Goal: Book appointment/travel/reservation: Book appointment/travel/reservation

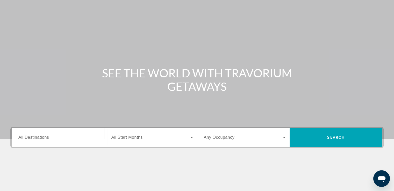
scroll to position [52, 0]
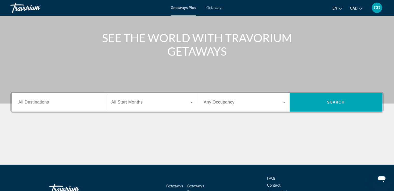
click at [68, 105] on input "Destination All Destinations" at bounding box center [59, 103] width 82 height 6
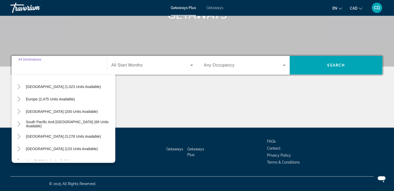
click at [148, 65] on span "Search widget" at bounding box center [150, 65] width 79 height 6
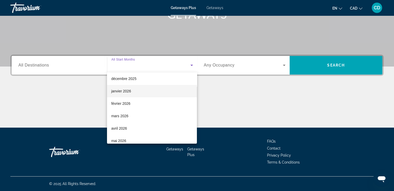
click at [123, 92] on span "janvier 2026" at bounding box center [121, 91] width 20 height 6
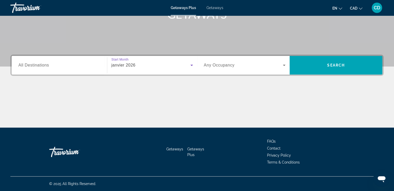
click at [246, 68] on span "Search widget" at bounding box center [243, 65] width 79 height 6
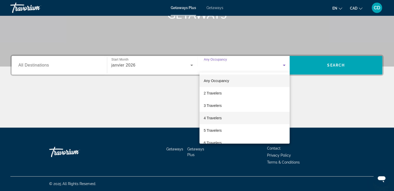
click at [222, 116] on span "4 Travelers" at bounding box center [213, 118] width 18 height 6
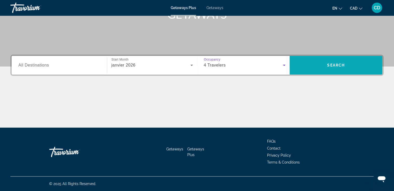
click at [364, 66] on span "Search widget" at bounding box center [336, 65] width 93 height 12
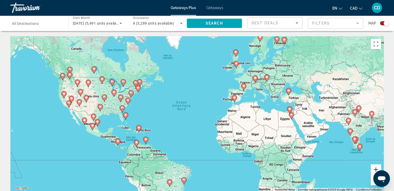
click at [373, 170] on button "Zoom avant" at bounding box center [376, 170] width 10 height 10
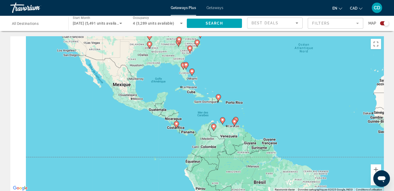
drag, startPoint x: 142, startPoint y: 137, endPoint x: 282, endPoint y: 87, distance: 149.0
click at [282, 87] on div "Pour activer le glissement avec le clavier, appuyez sur Alt+Entrée. Une fois ce…" at bounding box center [196, 114] width 373 height 156
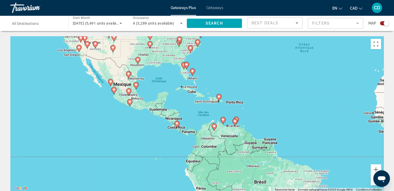
click at [219, 96] on image "Main content" at bounding box center [218, 96] width 3 height 3
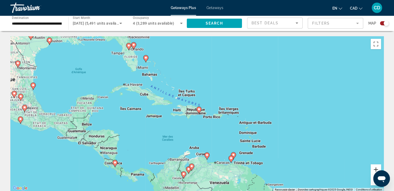
click at [375, 168] on button "Zoom avant" at bounding box center [376, 170] width 10 height 10
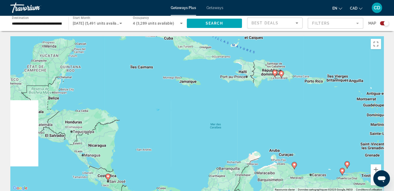
drag, startPoint x: 226, startPoint y: 147, endPoint x: 295, endPoint y: 114, distance: 77.2
click at [295, 114] on div "Pour activer le glissement avec le clavier, appuyez sur Alt+Entrée. Une fois ce…" at bounding box center [196, 114] width 373 height 156
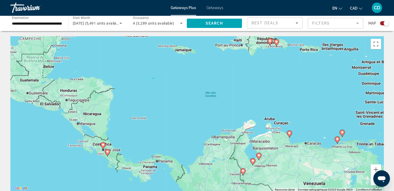
drag, startPoint x: 309, startPoint y: 141, endPoint x: 304, endPoint y: 114, distance: 26.8
click at [304, 114] on div "Pour activer le glissement avec le clavier, appuyez sur Alt+Entrée. Une fois ce…" at bounding box center [196, 114] width 373 height 156
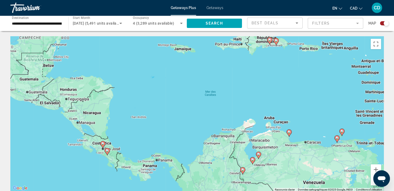
click at [289, 130] on icon "Main content" at bounding box center [289, 133] width 5 height 7
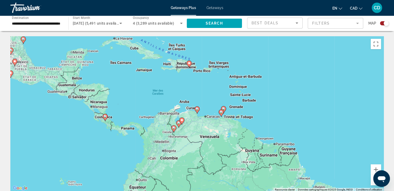
click at [197, 109] on image "Main content" at bounding box center [197, 109] width 3 height 3
type input "**********"
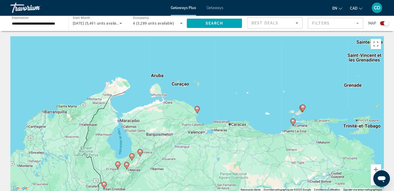
click at [197, 109] on image "Main content" at bounding box center [197, 108] width 3 height 3
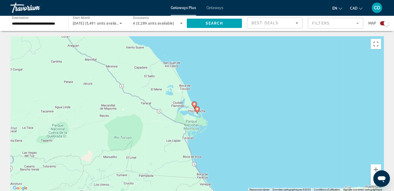
click at [209, 109] on div "Pour activer le glissement avec le clavier, appuyez sur Alt+Entrée. Une fois ce…" at bounding box center [196, 114] width 373 height 156
click at [197, 111] on icon "Main content" at bounding box center [197, 110] width 5 height 7
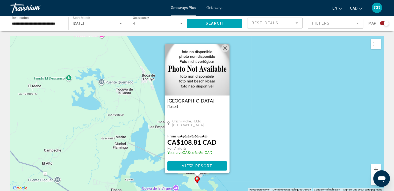
click at [226, 45] on button "Fermer" at bounding box center [225, 48] width 8 height 8
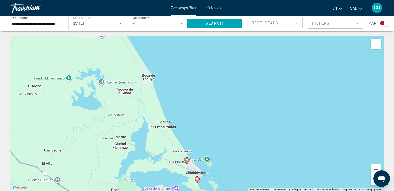
click at [188, 160] on image "Main content" at bounding box center [186, 160] width 3 height 3
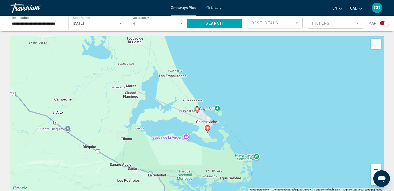
click at [198, 109] on image "Main content" at bounding box center [197, 109] width 3 height 3
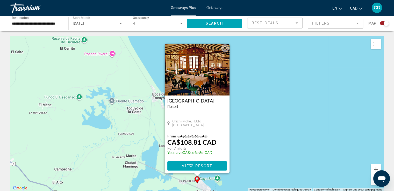
click at [226, 47] on button "Fermer" at bounding box center [225, 48] width 8 height 8
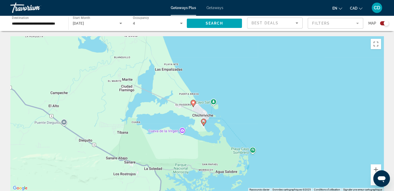
drag, startPoint x: 261, startPoint y: 152, endPoint x: 259, endPoint y: 64, distance: 87.6
click at [259, 64] on div "Pour activer le glissement avec le clavier, appuyez sur Alt+Entrée. Une fois ce…" at bounding box center [196, 114] width 373 height 156
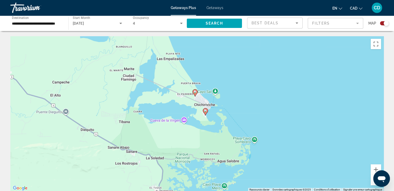
click at [252, 96] on div "Pour activer le glissement avec le clavier, appuyez sur Alt+Entrée. Une fois ce…" at bounding box center [196, 114] width 373 height 156
click at [207, 112] on image "Main content" at bounding box center [205, 110] width 3 height 3
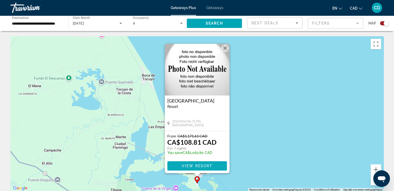
click at [191, 168] on span "Main content" at bounding box center [197, 166] width 60 height 12
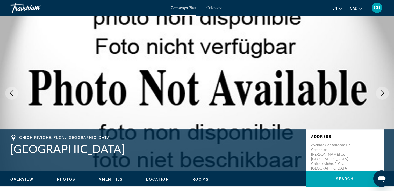
scroll to position [104, 0]
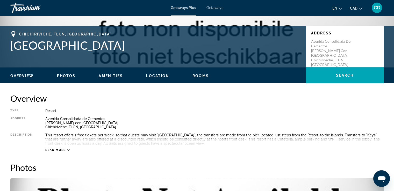
drag, startPoint x: 105, startPoint y: 47, endPoint x: 7, endPoint y: 45, distance: 98.5
click at [7, 45] on div "Chichiriviche, [GEOGRAPHIC_DATA], [GEOGRAPHIC_DATA] [GEOGRAPHIC_DATA] Address […" at bounding box center [197, 46] width 394 height 31
copy h1 "[GEOGRAPHIC_DATA]"
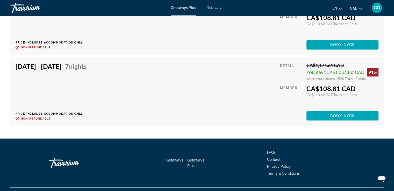
scroll to position [892, 0]
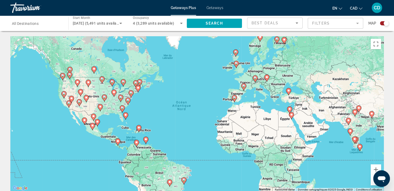
click at [234, 98] on image "Main content" at bounding box center [234, 97] width 3 height 3
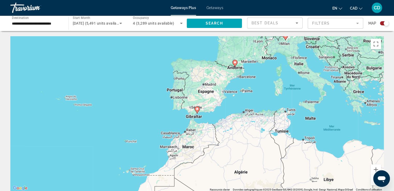
click at [198, 110] on image "Main content" at bounding box center [197, 109] width 3 height 3
type input "**********"
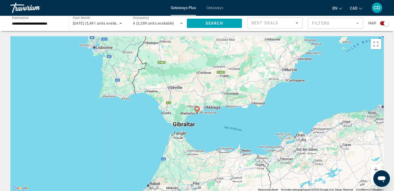
click at [197, 109] on image "Main content" at bounding box center [197, 109] width 3 height 3
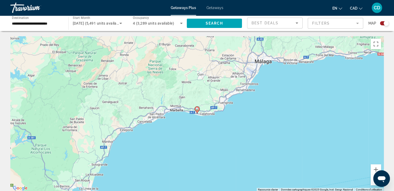
click at [196, 109] on image "Main content" at bounding box center [197, 109] width 3 height 3
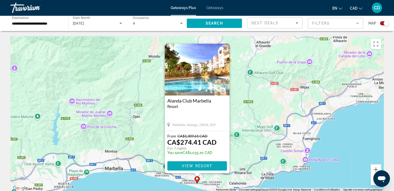
click at [199, 166] on span "View Resort" at bounding box center [197, 166] width 31 height 4
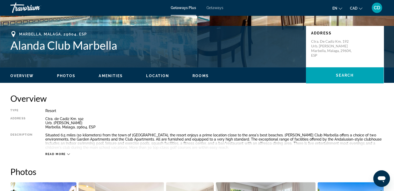
scroll to position [156, 0]
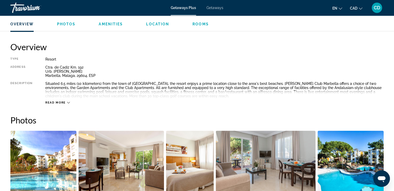
click at [67, 25] on span "Photos" at bounding box center [66, 24] width 19 height 4
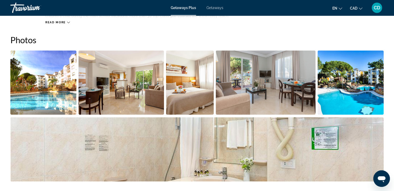
scroll to position [239, 0]
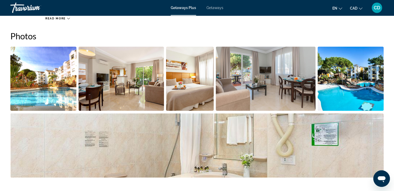
click at [38, 66] on img "Open full-screen image slider" at bounding box center [43, 79] width 66 height 64
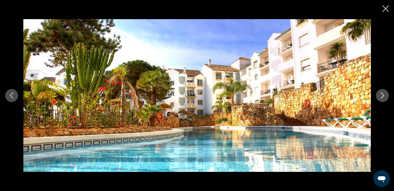
click at [385, 97] on icon "Next image" at bounding box center [382, 96] width 6 height 6
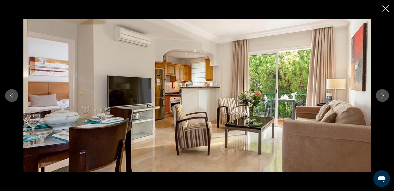
click at [385, 97] on icon "Next image" at bounding box center [382, 96] width 6 height 6
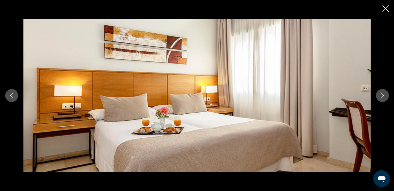
click at [385, 97] on icon "Next image" at bounding box center [382, 96] width 6 height 6
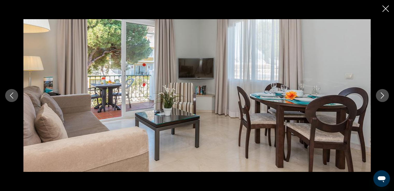
click at [385, 97] on icon "Next image" at bounding box center [382, 96] width 6 height 6
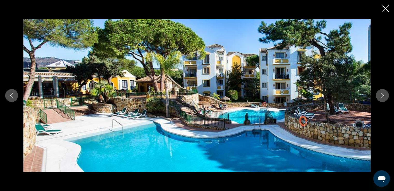
click at [385, 97] on icon "Next image" at bounding box center [382, 96] width 6 height 6
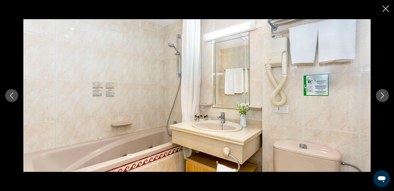
click at [385, 97] on icon "Next image" at bounding box center [382, 96] width 6 height 6
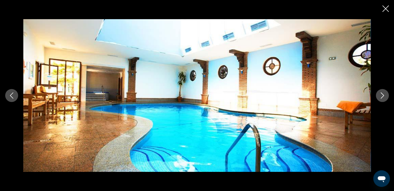
click at [385, 97] on icon "Next image" at bounding box center [382, 96] width 6 height 6
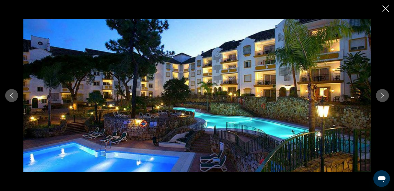
click at [385, 97] on icon "Next image" at bounding box center [382, 96] width 6 height 6
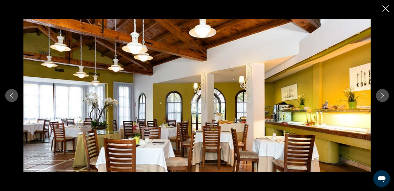
click at [385, 97] on icon "Next image" at bounding box center [382, 96] width 6 height 6
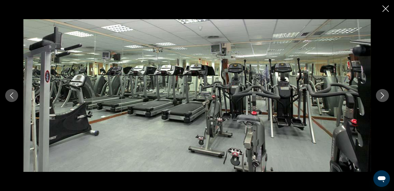
click at [385, 97] on icon "Next image" at bounding box center [382, 96] width 6 height 6
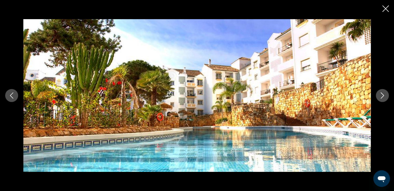
click at [385, 97] on icon "Next image" at bounding box center [382, 96] width 6 height 6
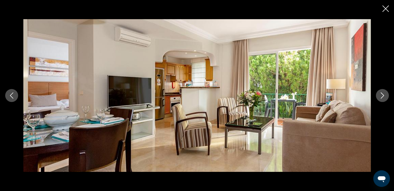
click at [385, 97] on icon "Next image" at bounding box center [382, 96] width 6 height 6
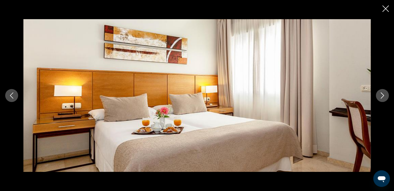
click at [382, 95] on icon "Next image" at bounding box center [382, 96] width 6 height 6
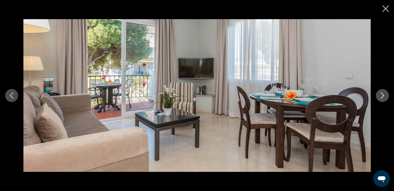
click at [382, 95] on icon "Next image" at bounding box center [382, 96] width 6 height 6
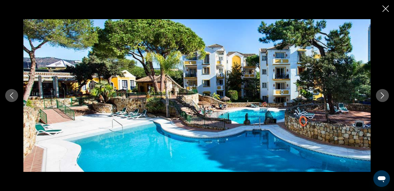
click at [382, 9] on div "prev next" at bounding box center [197, 95] width 394 height 191
click at [383, 10] on icon "Close slideshow" at bounding box center [386, 8] width 6 height 6
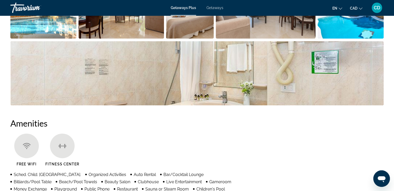
scroll to position [208, 0]
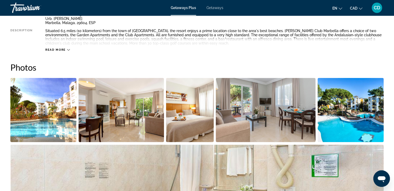
click at [286, 178] on img "Open full-screen image slider" at bounding box center [196, 177] width 373 height 64
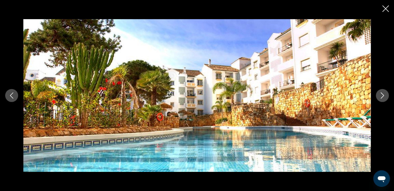
click at [378, 91] on button "Next image" at bounding box center [382, 95] width 13 height 13
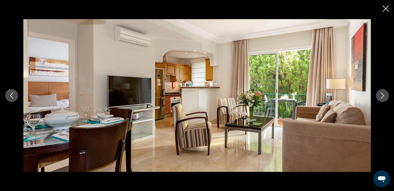
click at [379, 93] on icon "Next image" at bounding box center [382, 96] width 6 height 6
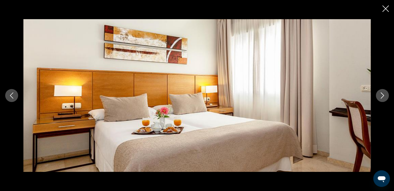
click at [379, 93] on icon "Next image" at bounding box center [382, 96] width 6 height 6
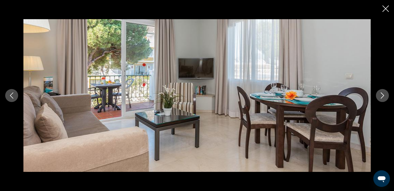
click at [379, 93] on icon "Next image" at bounding box center [382, 96] width 6 height 6
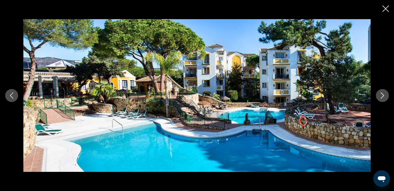
click at [379, 93] on icon "Next image" at bounding box center [382, 96] width 6 height 6
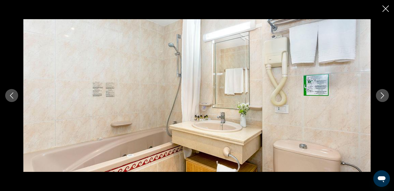
click at [379, 93] on icon "Next image" at bounding box center [382, 96] width 6 height 6
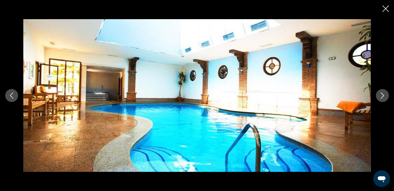
click at [11, 96] on icon "Previous image" at bounding box center [12, 96] width 6 height 6
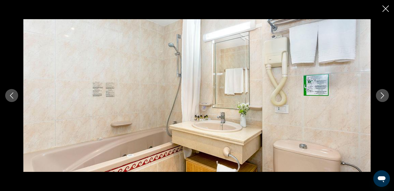
click at [383, 97] on icon "Next image" at bounding box center [382, 96] width 3 height 6
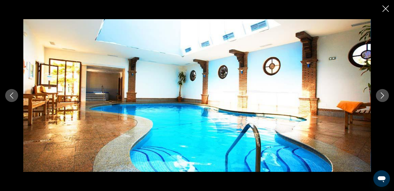
click at [383, 97] on icon "Next image" at bounding box center [382, 96] width 3 height 6
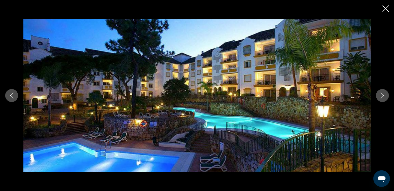
click at [383, 97] on icon "Next image" at bounding box center [382, 96] width 3 height 6
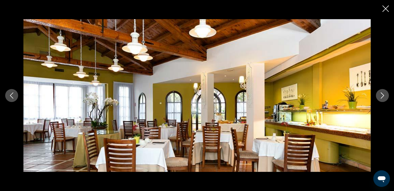
click at [383, 97] on icon "Next image" at bounding box center [382, 96] width 3 height 6
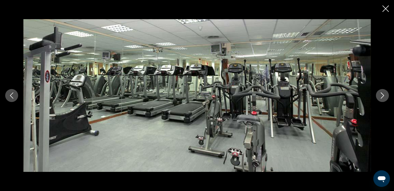
click at [383, 97] on icon "Next image" at bounding box center [382, 96] width 3 height 6
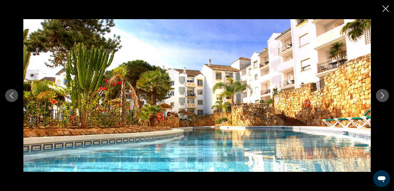
click at [383, 97] on icon "Next image" at bounding box center [382, 96] width 3 height 6
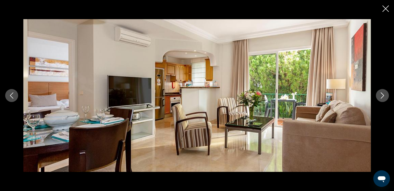
click at [383, 3] on div "prev next" at bounding box center [197, 95] width 394 height 191
click at [385, 9] on icon "Close slideshow" at bounding box center [386, 8] width 6 height 6
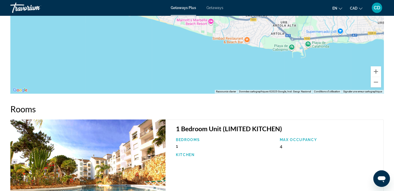
scroll to position [720, 0]
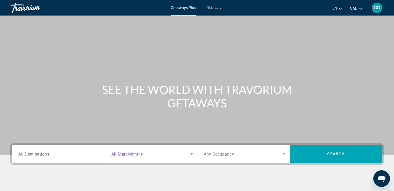
click at [149, 154] on span "Search widget" at bounding box center [150, 154] width 79 height 6
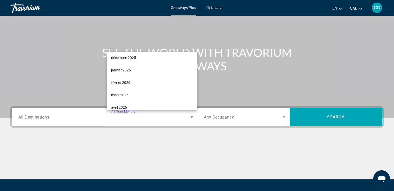
scroll to position [52, 0]
click at [118, 71] on span "janvier 2026" at bounding box center [121, 70] width 20 height 6
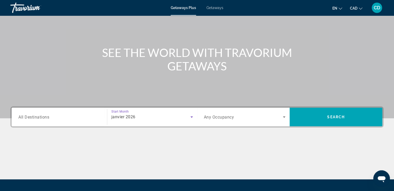
click at [263, 112] on div "Search widget" at bounding box center [245, 117] width 82 height 15
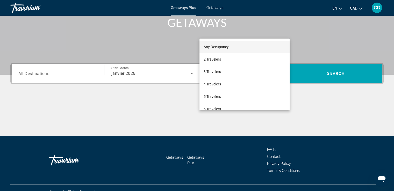
scroll to position [89, 0]
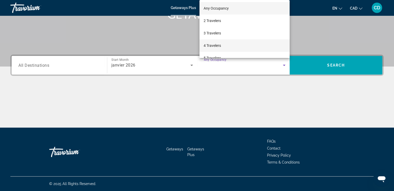
drag, startPoint x: 212, startPoint y: 46, endPoint x: 209, endPoint y: 46, distance: 2.9
click at [212, 46] on span "4 Travelers" at bounding box center [212, 46] width 17 height 6
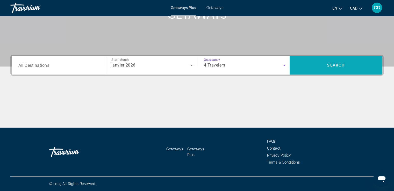
click at [340, 64] on span "Search" at bounding box center [336, 65] width 18 height 4
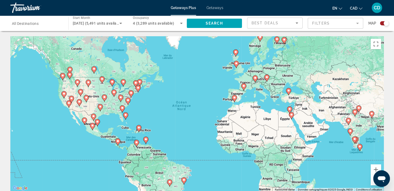
scroll to position [52, 0]
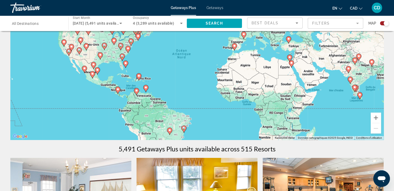
click at [184, 129] on image "Main content" at bounding box center [183, 128] width 3 height 3
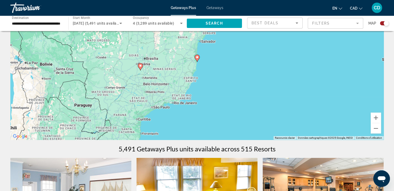
click at [197, 58] on image "Main content" at bounding box center [197, 57] width 3 height 3
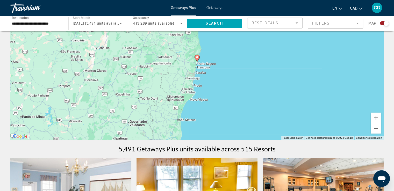
click at [197, 58] on image "Main content" at bounding box center [197, 57] width 3 height 3
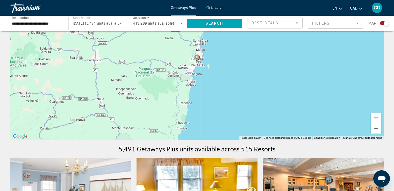
click at [197, 58] on image "Main content" at bounding box center [197, 57] width 3 height 3
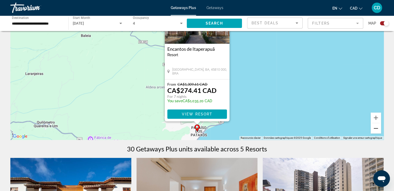
click at [379, 128] on button "Zoom arrière" at bounding box center [376, 128] width 10 height 10
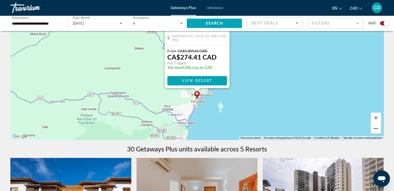
click at [379, 128] on button "Zoom arrière" at bounding box center [376, 128] width 10 height 10
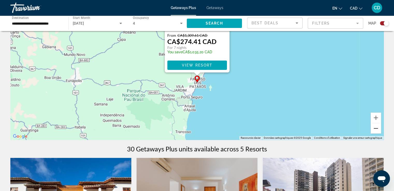
click at [379, 128] on button "Zoom arrière" at bounding box center [376, 128] width 10 height 10
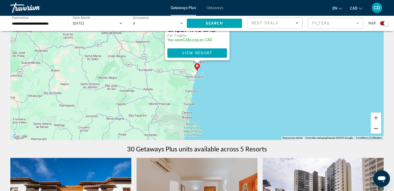
click at [379, 128] on button "Zoom arrière" at bounding box center [376, 128] width 10 height 10
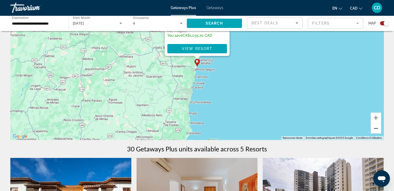
click at [379, 128] on button "Zoom arrière" at bounding box center [376, 128] width 10 height 10
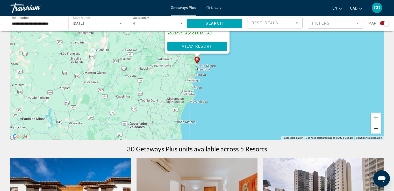
click at [379, 128] on button "Zoom arrière" at bounding box center [376, 128] width 10 height 10
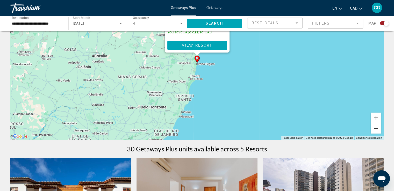
click at [378, 128] on button "Zoom arrière" at bounding box center [376, 128] width 10 height 10
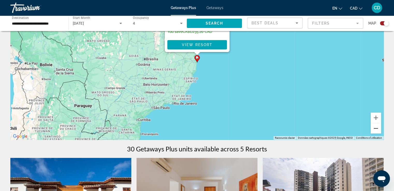
click at [378, 128] on button "Zoom arrière" at bounding box center [376, 128] width 10 height 10
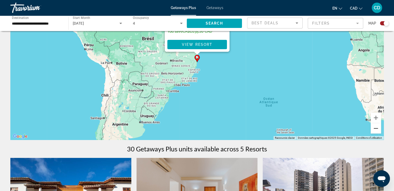
click at [378, 128] on button "Zoom arrière" at bounding box center [376, 128] width 10 height 10
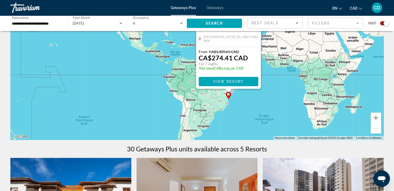
drag, startPoint x: 226, startPoint y: 110, endPoint x: 251, endPoint y: 140, distance: 38.8
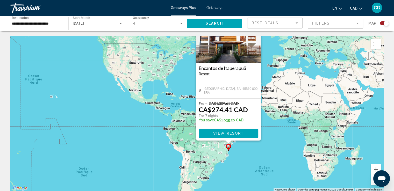
scroll to position [0, 0]
click at [26, 23] on input "**********" at bounding box center [37, 23] width 50 height 6
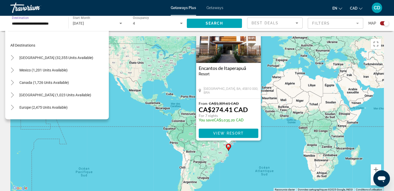
scroll to position [105, 0]
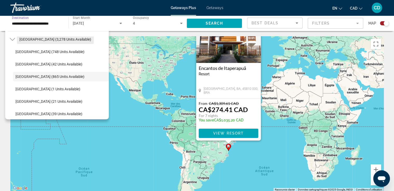
click at [25, 39] on span "[GEOGRAPHIC_DATA] (3,278 units available)" at bounding box center [55, 39] width 72 height 4
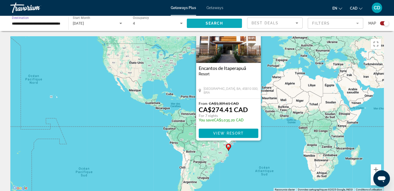
click at [218, 24] on span "Search" at bounding box center [215, 23] width 18 height 4
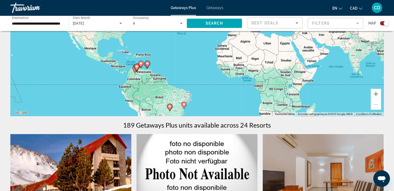
scroll to position [78, 0]
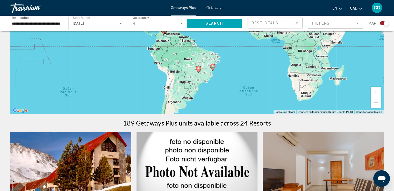
drag, startPoint x: 194, startPoint y: 74, endPoint x: 223, endPoint y: 50, distance: 38.3
click at [223, 50] on div "Pour activer le glissement avec le clavier, appuyez sur Alt+Entrée. Une fois ce…" at bounding box center [196, 37] width 373 height 156
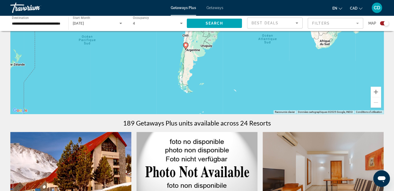
drag, startPoint x: 213, startPoint y: 71, endPoint x: 235, endPoint y: 9, distance: 66.3
click at [235, 9] on div "**********" at bounding box center [197, 17] width 394 height 191
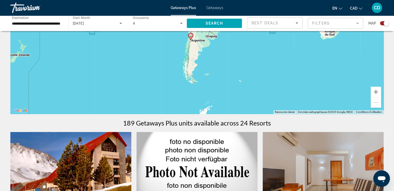
click at [191, 37] on icon "Main content" at bounding box center [190, 36] width 5 height 7
type input "**********"
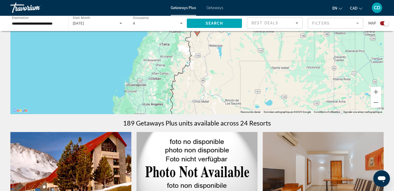
click at [196, 35] on gmp-advanced-marker "Main content" at bounding box center [197, 33] width 5 height 8
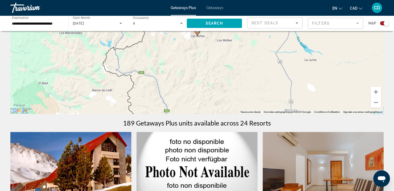
scroll to position [26, 0]
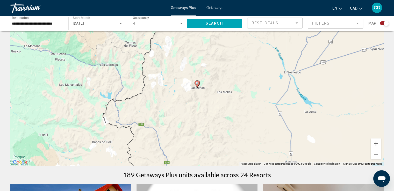
click at [196, 85] on icon "Main content" at bounding box center [197, 84] width 5 height 7
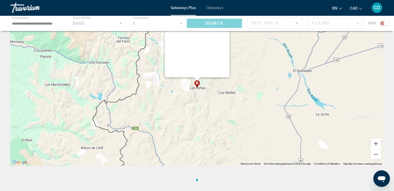
scroll to position [0, 0]
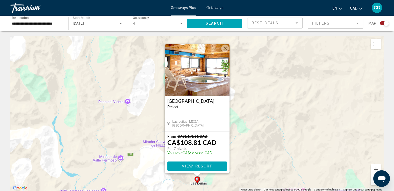
click at [225, 47] on button "Fermer" at bounding box center [225, 49] width 8 height 8
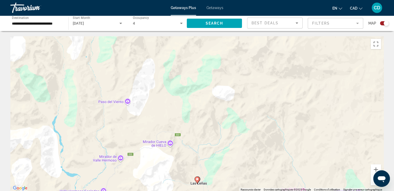
scroll to position [26, 0]
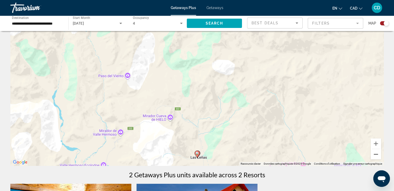
click at [377, 152] on button "Zoom arrière" at bounding box center [376, 154] width 10 height 10
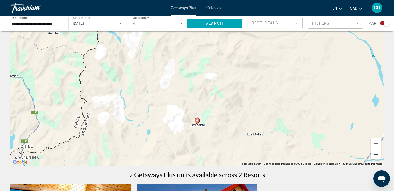
click at [377, 152] on button "Zoom arrière" at bounding box center [376, 154] width 10 height 10
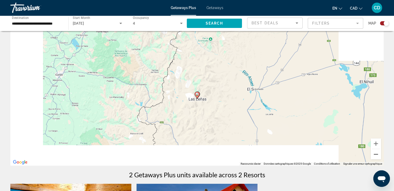
click at [377, 152] on button "Zoom arrière" at bounding box center [376, 154] width 10 height 10
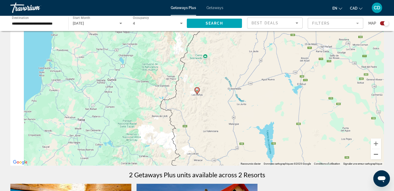
click at [377, 152] on button "Zoom arrière" at bounding box center [376, 154] width 10 height 10
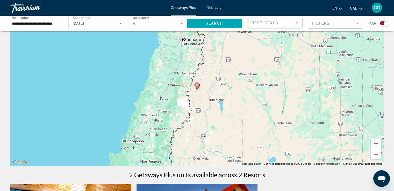
click at [377, 152] on button "Zoom arrière" at bounding box center [376, 154] width 10 height 10
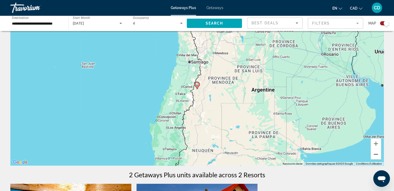
click at [377, 152] on button "Zoom arrière" at bounding box center [376, 154] width 10 height 10
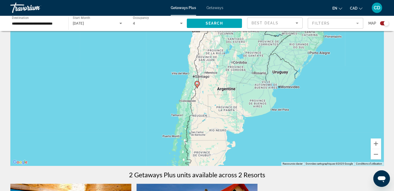
click at [84, 22] on span "[DATE]" at bounding box center [78, 23] width 11 height 4
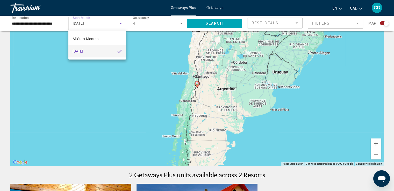
click at [119, 21] on div at bounding box center [197, 95] width 394 height 191
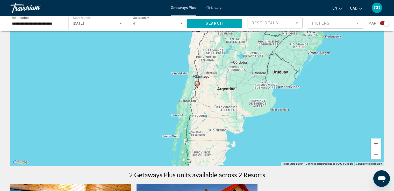
click at [122, 23] on icon "Search widget" at bounding box center [121, 23] width 6 height 6
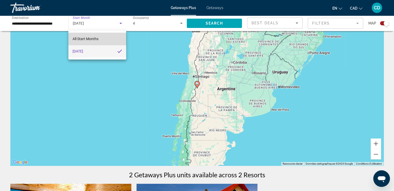
click at [104, 38] on mat-option "All Start Months" at bounding box center [97, 39] width 58 height 12
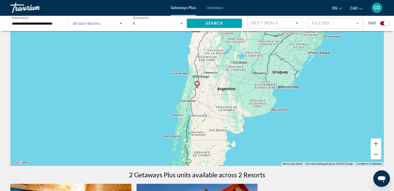
click at [119, 26] on icon "Search widget" at bounding box center [121, 23] width 6 height 6
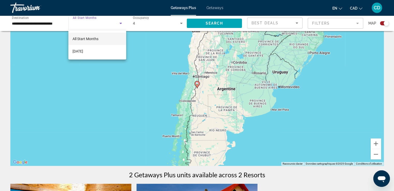
click at [119, 26] on div at bounding box center [197, 95] width 394 height 191
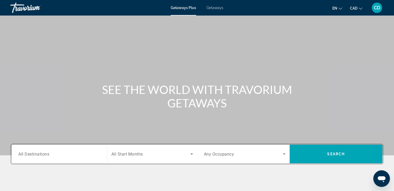
click at [69, 154] on input "Destination All Destinations" at bounding box center [59, 154] width 82 height 6
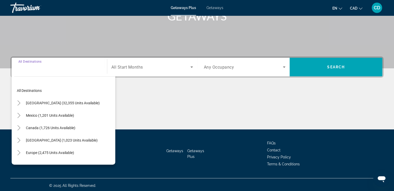
scroll to position [89, 0]
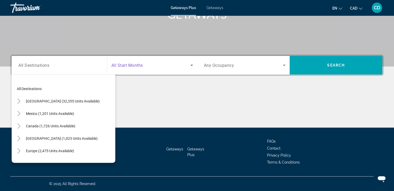
click at [141, 68] on span "Search widget" at bounding box center [150, 65] width 79 height 6
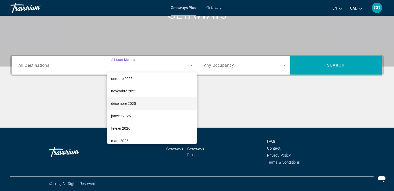
scroll to position [52, 0]
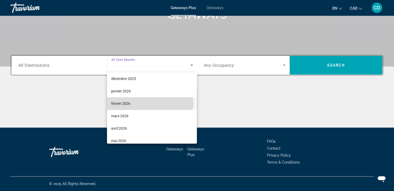
click at [117, 103] on span "février 2026" at bounding box center [120, 104] width 19 height 6
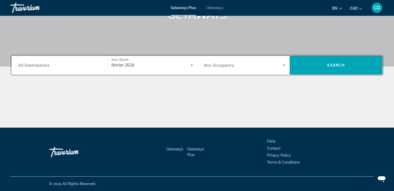
click at [208, 59] on div "Search widget" at bounding box center [245, 65] width 82 height 15
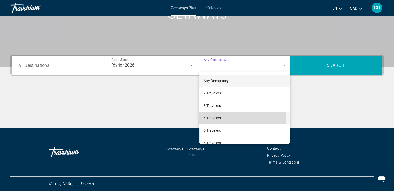
click at [212, 117] on span "4 Travelers" at bounding box center [212, 118] width 17 height 6
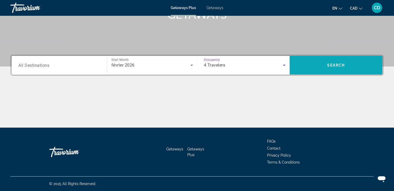
click at [331, 61] on span "Search widget" at bounding box center [336, 65] width 93 height 12
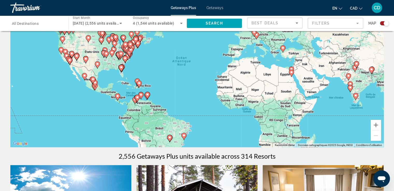
scroll to position [52, 0]
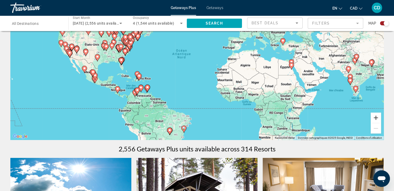
click at [378, 118] on button "Zoom avant" at bounding box center [376, 118] width 10 height 10
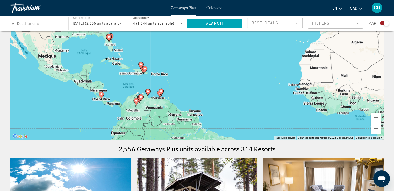
drag, startPoint x: 198, startPoint y: 107, endPoint x: 263, endPoint y: 80, distance: 69.6
click at [263, 80] on div "Pour activer le glissement avec le clavier, appuyez sur Alt+Entrée. Une fois ce…" at bounding box center [196, 62] width 373 height 156
click at [378, 116] on button "Zoom avant" at bounding box center [376, 118] width 10 height 10
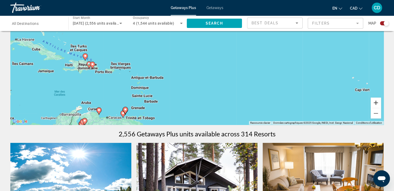
scroll to position [78, 0]
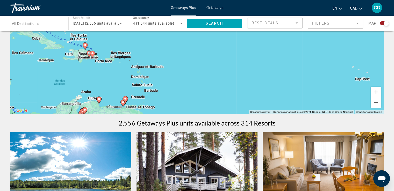
drag, startPoint x: 376, startPoint y: 91, endPoint x: 288, endPoint y: 90, distance: 87.9
click at [375, 91] on button "Zoom avant" at bounding box center [376, 92] width 10 height 10
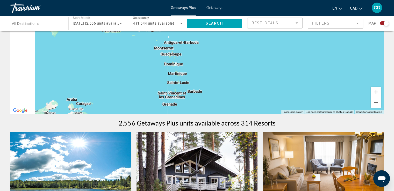
drag, startPoint x: 221, startPoint y: 88, endPoint x: 341, endPoint y: 15, distance: 140.8
click at [341, 15] on div "Skip to main content Getaways Plus Getaways en English Español Français Italian…" at bounding box center [197, 17] width 394 height 191
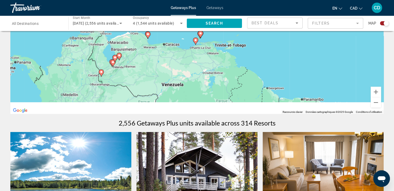
drag, startPoint x: 293, startPoint y: 62, endPoint x: 320, endPoint y: 3, distance: 65.4
click at [320, 3] on div "Skip to main content Getaways Plus Getaways en English Español Français Italian…" at bounding box center [197, 17] width 394 height 191
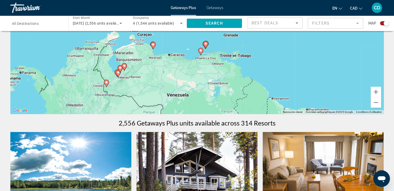
drag, startPoint x: 284, startPoint y: 58, endPoint x: 287, endPoint y: 76, distance: 18.0
click at [291, 74] on div "Pour activer le glissement avec le clavier, appuyez sur Alt+Entrée. Une fois ce…" at bounding box center [196, 37] width 373 height 156
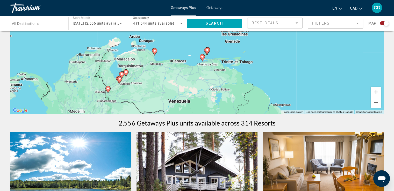
click at [376, 93] on button "Zoom avant" at bounding box center [376, 92] width 10 height 10
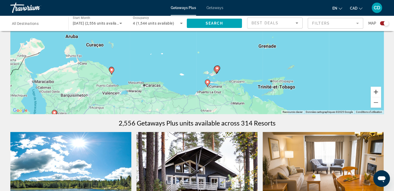
click at [376, 93] on button "Zoom avant" at bounding box center [376, 92] width 10 height 10
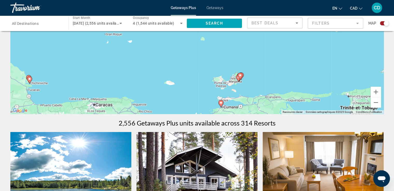
drag, startPoint x: 268, startPoint y: 89, endPoint x: 273, endPoint y: 50, distance: 39.7
click at [273, 50] on div "Pour activer le glissement avec le clavier, appuyez sur Alt+Entrée. Une fois ce…" at bounding box center [196, 37] width 373 height 156
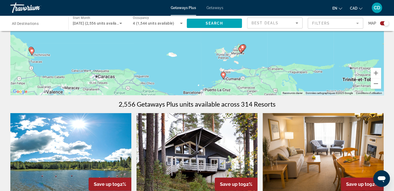
scroll to position [104, 0]
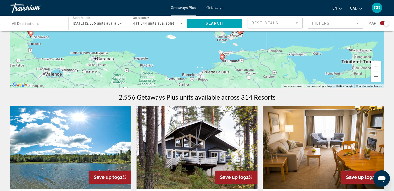
drag, startPoint x: 282, startPoint y: 59, endPoint x: 280, endPoint y: 47, distance: 11.5
click at [280, 47] on div "Pour activer le glissement avec le clavier, appuyez sur Alt+Entrée. Une fois ce…" at bounding box center [196, 11] width 373 height 156
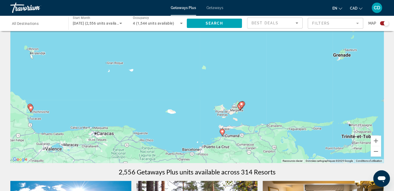
scroll to position [26, 0]
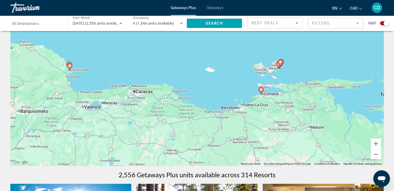
drag, startPoint x: 279, startPoint y: 113, endPoint x: 318, endPoint y: 68, distance: 59.7
click at [318, 68] on div "Pour activer le glissement avec le clavier, appuyez sur Alt+Entrée. Une fois ce…" at bounding box center [196, 88] width 373 height 156
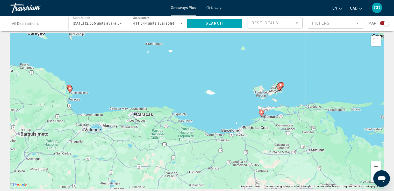
scroll to position [0, 0]
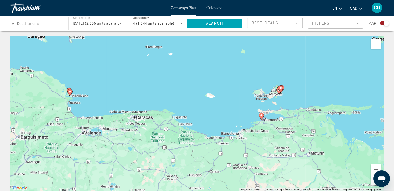
click at [70, 94] on icon "Main content" at bounding box center [69, 92] width 5 height 7
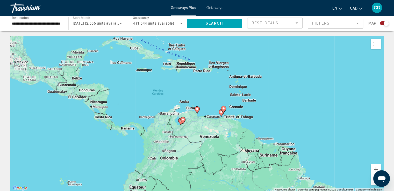
click at [198, 110] on image "Main content" at bounding box center [197, 109] width 3 height 3
type input "**********"
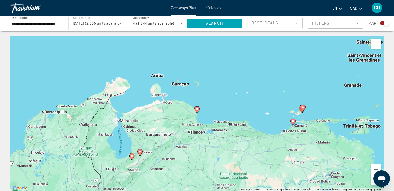
click at [198, 112] on icon "Main content" at bounding box center [197, 110] width 5 height 7
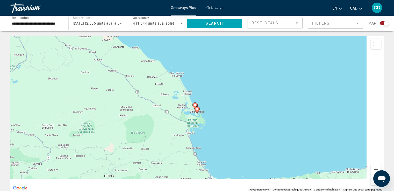
click at [198, 112] on icon "Main content" at bounding box center [197, 110] width 5 height 7
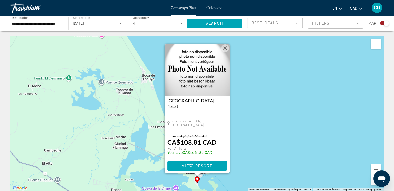
click at [226, 47] on button "Fermer" at bounding box center [225, 48] width 8 height 8
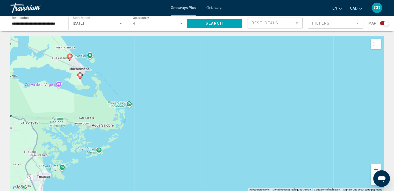
drag, startPoint x: 273, startPoint y: 171, endPoint x: 152, endPoint y: 64, distance: 161.9
click at [154, 64] on div "Pour activer le glissement avec le clavier, appuyez sur Alt+Entrée. Une fois ce…" at bounding box center [196, 114] width 373 height 156
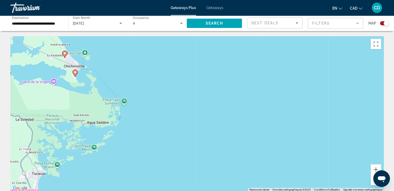
drag, startPoint x: 168, startPoint y: 156, endPoint x: 179, endPoint y: 116, distance: 41.1
click at [179, 116] on div "Pour activer le glissement avec le clavier, appuyez sur Alt+Entrée. Une fois ce…" at bounding box center [196, 114] width 373 height 156
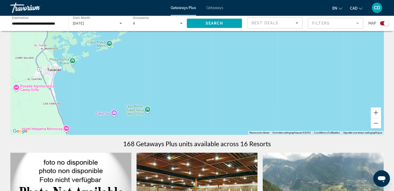
scroll to position [78, 0]
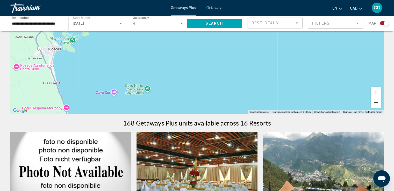
click at [376, 104] on button "Zoom arrière" at bounding box center [376, 102] width 10 height 10
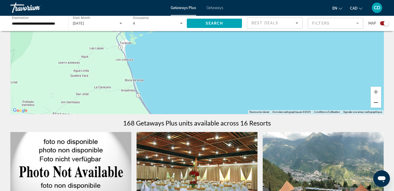
click at [376, 104] on button "Zoom arrière" at bounding box center [376, 102] width 10 height 10
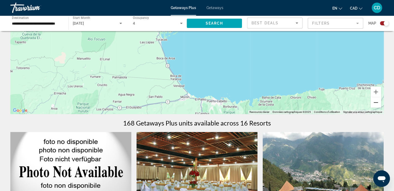
click at [376, 104] on button "Zoom arrière" at bounding box center [376, 102] width 10 height 10
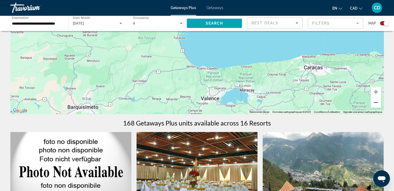
click at [375, 104] on button "Zoom arrière" at bounding box center [376, 102] width 10 height 10
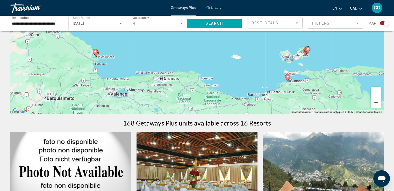
drag, startPoint x: 282, startPoint y: 63, endPoint x: 184, endPoint y: 89, distance: 101.1
click at [184, 89] on div "Pour activer le glissement avec le clavier, appuyez sur Alt+Entrée. Une fois ce…" at bounding box center [196, 37] width 373 height 156
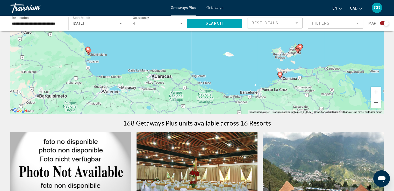
click at [280, 75] on image "Main content" at bounding box center [280, 74] width 3 height 3
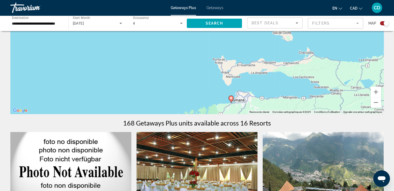
drag, startPoint x: 210, startPoint y: 54, endPoint x: 244, endPoint y: 123, distance: 77.3
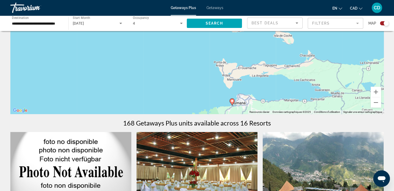
click at [233, 100] on image "Main content" at bounding box center [232, 101] width 3 height 3
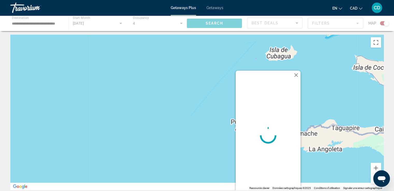
scroll to position [0, 0]
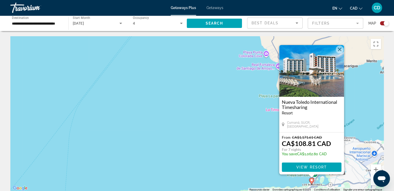
drag, startPoint x: 226, startPoint y: 132, endPoint x: 199, endPoint y: 133, distance: 27.2
click at [199, 133] on div "Pour activer le glissement avec le clavier, appuyez sur Alt+Entrée. Une fois ce…" at bounding box center [196, 114] width 373 height 156
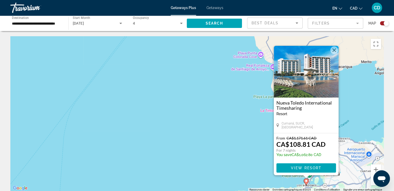
click at [332, 48] on button "Fermer" at bounding box center [334, 50] width 8 height 8
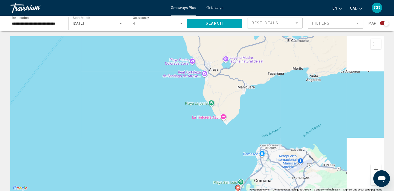
drag, startPoint x: 309, startPoint y: 139, endPoint x: 231, endPoint y: 148, distance: 78.5
click at [231, 148] on div "Pour activer le glissement avec le clavier, appuyez sur Alt+Entrée. Une fois ce…" at bounding box center [196, 114] width 373 height 156
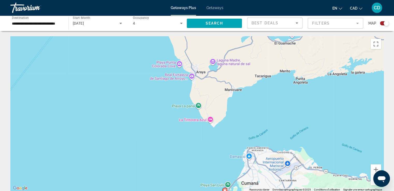
scroll to position [52, 0]
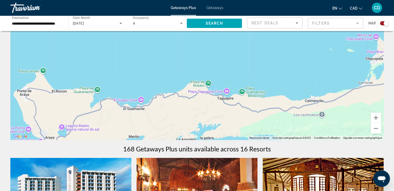
drag, startPoint x: 325, startPoint y: 95, endPoint x: 184, endPoint y: 201, distance: 176.7
click at [184, 139] on html "**********" at bounding box center [197, 43] width 394 height 191
click at [377, 126] on button "Zoom arrière" at bounding box center [376, 128] width 10 height 10
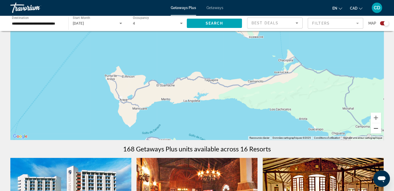
click at [377, 126] on button "Zoom arrière" at bounding box center [376, 128] width 10 height 10
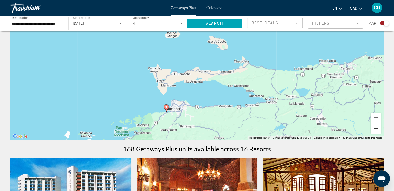
click at [377, 126] on button "Zoom arrière" at bounding box center [376, 128] width 10 height 10
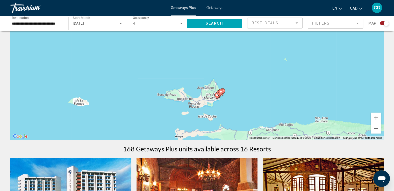
drag, startPoint x: 233, startPoint y: 83, endPoint x: 232, endPoint y: 142, distance: 59.4
click at [219, 90] on icon "Main content" at bounding box center [220, 92] width 5 height 7
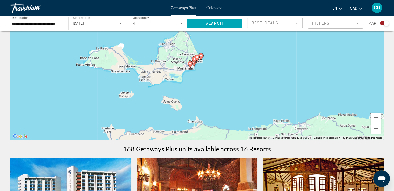
click at [198, 61] on gmp-advanced-marker "Main content" at bounding box center [197, 58] width 5 height 8
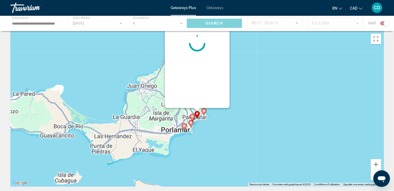
scroll to position [0, 0]
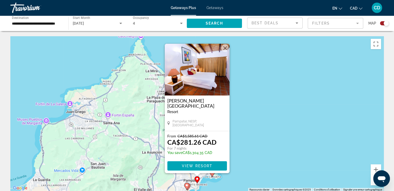
click at [227, 47] on button "Fermer" at bounding box center [225, 48] width 8 height 8
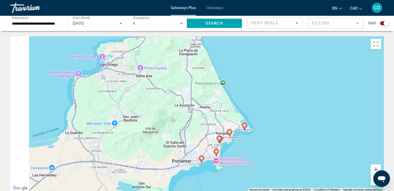
drag, startPoint x: 286, startPoint y: 112, endPoint x: 334, endPoint y: 64, distance: 68.4
click at [322, 54] on div "Pour activer le glissement avec le clavier, appuyez sur Alt+Entrée. Une fois ce…" at bounding box center [196, 114] width 373 height 156
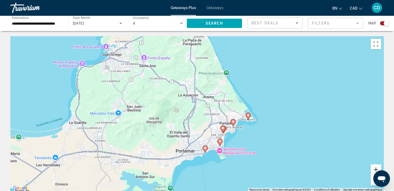
click at [375, 168] on button "Zoom avant" at bounding box center [376, 170] width 10 height 10
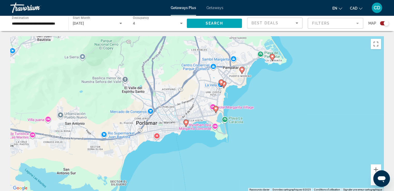
drag, startPoint x: 309, startPoint y: 165, endPoint x: 284, endPoint y: 104, distance: 65.9
click at [284, 104] on div "Pour activer le glissement avec le clavier, appuyez sur Alt+Entrée. Une fois ce…" at bounding box center [196, 114] width 373 height 156
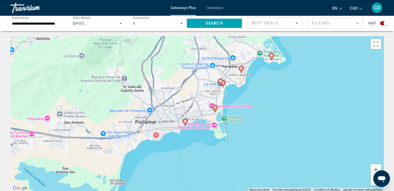
click at [185, 121] on image "Main content" at bounding box center [185, 121] width 3 height 3
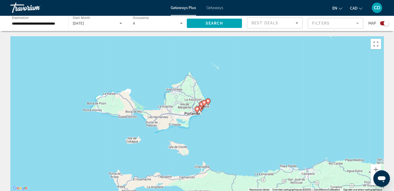
click at [196, 112] on icon "Main content" at bounding box center [197, 110] width 5 height 7
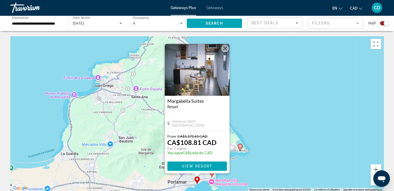
drag, startPoint x: 227, startPoint y: 46, endPoint x: 229, endPoint y: 52, distance: 5.6
click at [227, 47] on button "Fermer" at bounding box center [225, 49] width 8 height 8
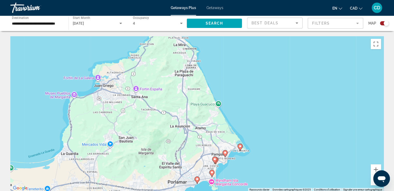
click at [241, 146] on image "Main content" at bounding box center [240, 146] width 3 height 3
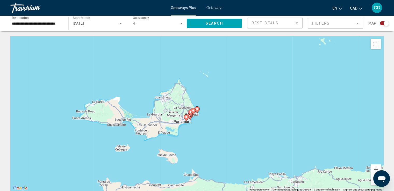
click at [198, 109] on image "Main content" at bounding box center [197, 109] width 3 height 3
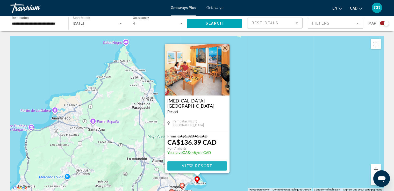
click at [205, 167] on span "View Resort" at bounding box center [197, 166] width 31 height 4
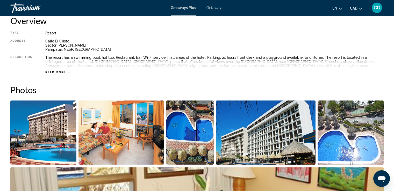
scroll to position [78, 0]
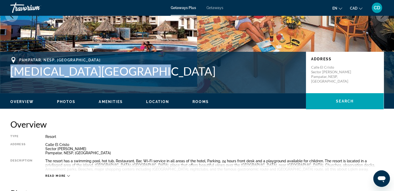
drag, startPoint x: 146, startPoint y: 73, endPoint x: 4, endPoint y: 68, distance: 141.8
click at [4, 68] on div "Pampatar, NESP, [GEOGRAPHIC_DATA][MEDICAL_DATA] Address [GEOGRAPHIC_DATA][PERSO…" at bounding box center [197, 72] width 394 height 31
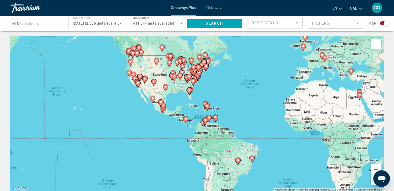
drag, startPoint x: 95, startPoint y: 141, endPoint x: 172, endPoint y: 115, distance: 81.3
click at [167, 117] on div "Pour activer le glissement avec le clavier, appuyez sur Alt+Entrée. Une fois ce…" at bounding box center [196, 114] width 373 height 156
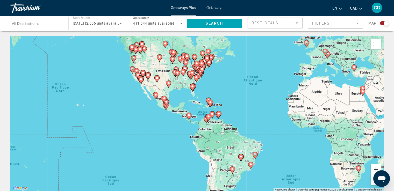
click at [371, 169] on button "Zoom avant" at bounding box center [376, 170] width 10 height 10
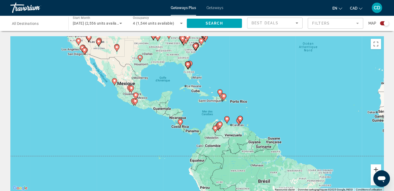
click at [371, 169] on button "Zoom avant" at bounding box center [376, 170] width 10 height 10
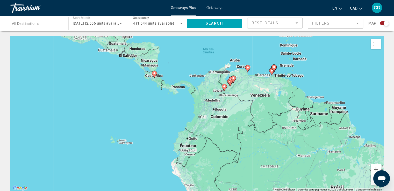
drag, startPoint x: 98, startPoint y: 161, endPoint x: 90, endPoint y: 99, distance: 62.3
click at [90, 99] on div "Pour activer le glissement avec le clavier, appuyez sur Alt+Entrée. Une fois ce…" at bounding box center [196, 114] width 373 height 156
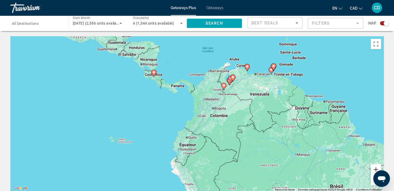
click at [374, 169] on button "Zoom avant" at bounding box center [376, 170] width 10 height 10
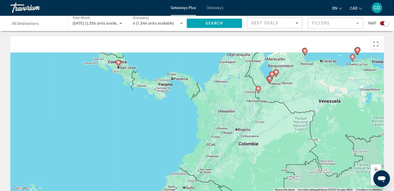
drag, startPoint x: 126, startPoint y: 119, endPoint x: 133, endPoint y: 140, distance: 22.3
click at [133, 140] on div "Pour activer le glissement avec le clavier, appuyez sur Alt+Entrée. Une fois ce…" at bounding box center [196, 114] width 373 height 156
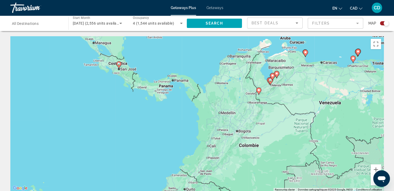
click at [118, 63] on image "Main content" at bounding box center [118, 63] width 3 height 3
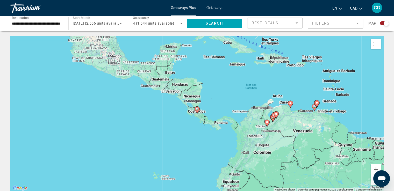
click at [198, 110] on image "Main content" at bounding box center [197, 109] width 3 height 3
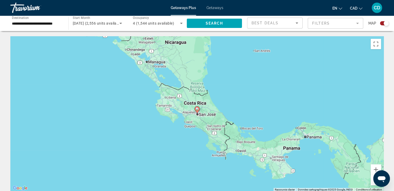
click at [197, 110] on image "Main content" at bounding box center [197, 109] width 3 height 3
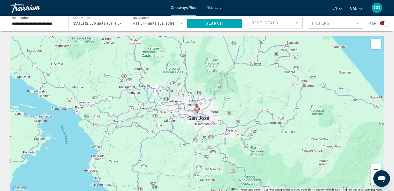
click at [196, 111] on icon "Main content" at bounding box center [197, 110] width 5 height 7
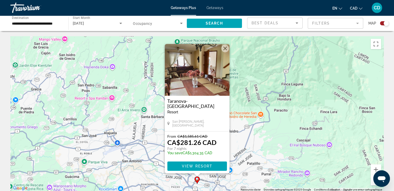
click at [224, 46] on button "Fermer" at bounding box center [225, 49] width 8 height 8
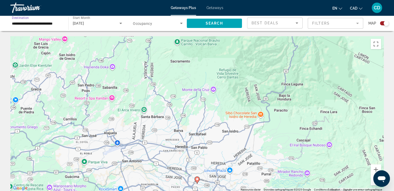
click at [33, 25] on input "**********" at bounding box center [37, 23] width 50 height 6
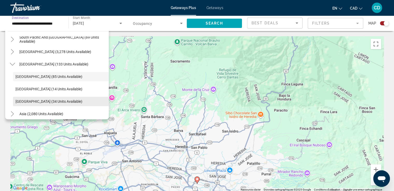
scroll to position [15, 0]
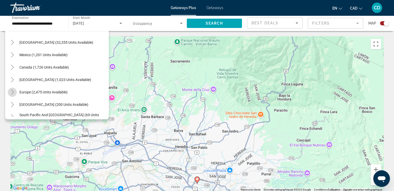
click at [16, 94] on mat-icon "Toggle Europe (2,475 units available)" at bounding box center [12, 92] width 9 height 9
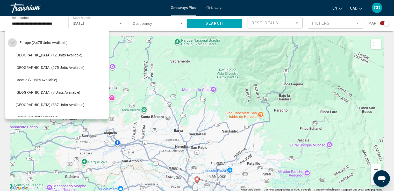
click at [11, 44] on icon "Toggle Europe (2,475 units available)" at bounding box center [12, 42] width 5 height 5
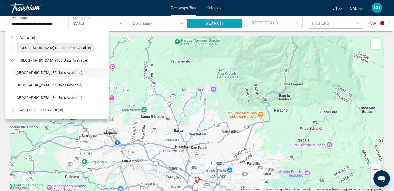
scroll to position [91, 0]
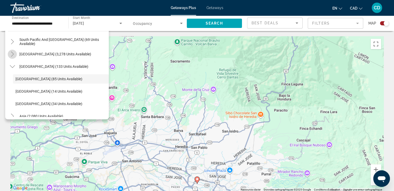
click at [12, 53] on icon "Toggle South America (3,278 units available)" at bounding box center [12, 54] width 3 height 5
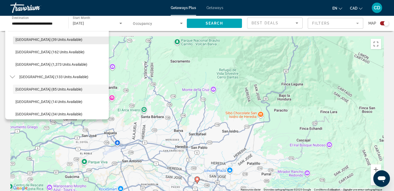
scroll to position [206, 0]
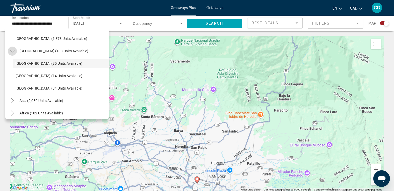
click at [11, 53] on icon "Toggle Central America (133 units available)" at bounding box center [12, 50] width 5 height 5
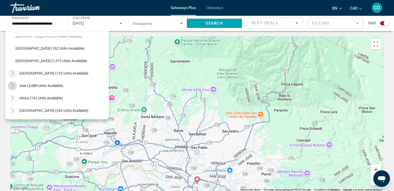
click at [13, 86] on icon "Toggle Asia (2,080 units available)" at bounding box center [12, 85] width 5 height 5
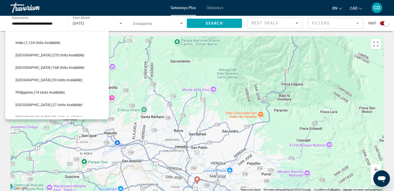
scroll to position [278, 0]
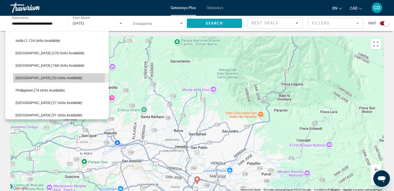
click at [18, 77] on span "[GEOGRAPHIC_DATA] (33 units available)" at bounding box center [49, 78] width 67 height 4
type input "**********"
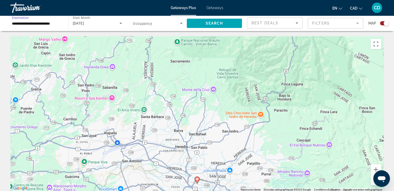
click at [177, 24] on span "Search widget" at bounding box center [156, 23] width 47 height 6
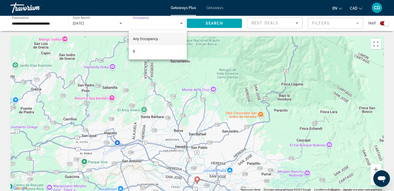
click at [142, 22] on div at bounding box center [197, 95] width 394 height 191
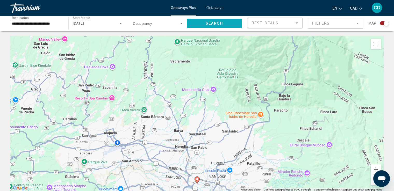
click at [210, 24] on span "Search" at bounding box center [215, 23] width 18 height 4
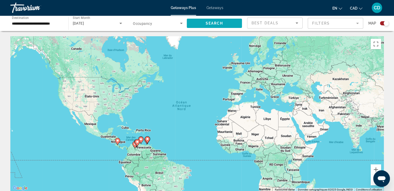
click at [208, 22] on span "Search" at bounding box center [215, 23] width 18 height 4
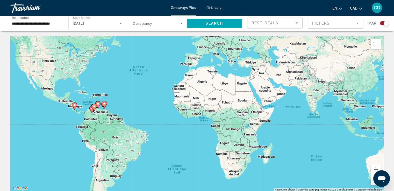
drag, startPoint x: 177, startPoint y: 128, endPoint x: 133, endPoint y: 92, distance: 56.2
click at [133, 92] on div "Pour activer le glissement avec le clavier, appuyez sur Alt+Entrée. Une fois ce…" at bounding box center [196, 114] width 373 height 156
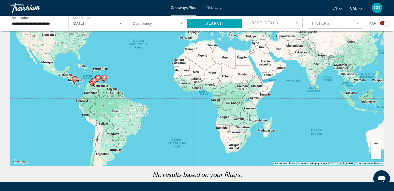
scroll to position [26, 0]
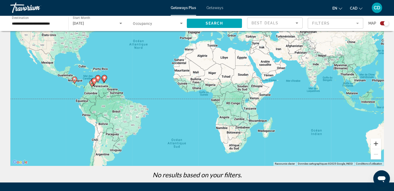
click at [376, 143] on button "Zoom avant" at bounding box center [376, 144] width 10 height 10
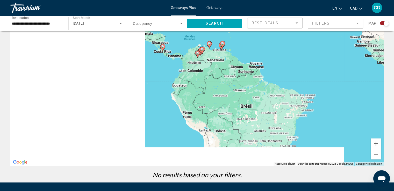
drag, startPoint x: 109, startPoint y: 126, endPoint x: 346, endPoint y: 95, distance: 239.0
click at [346, 95] on div "Pour activer le glissement avec le clavier, appuyez sur Alt+Entrée. Une fois ce…" at bounding box center [196, 88] width 373 height 156
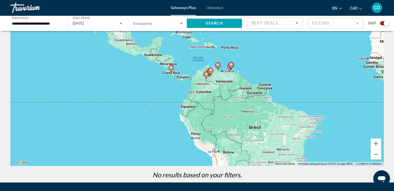
drag, startPoint x: 339, startPoint y: 101, endPoint x: 318, endPoint y: 129, distance: 35.0
click at [318, 129] on div "Pour activer le glissement avec le clavier, appuyez sur Alt+Entrée. Une fois ce…" at bounding box center [196, 88] width 373 height 156
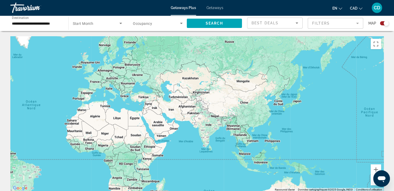
drag, startPoint x: 260, startPoint y: 111, endPoint x: 108, endPoint y: 110, distance: 151.9
click at [108, 110] on div "Main content" at bounding box center [196, 114] width 373 height 156
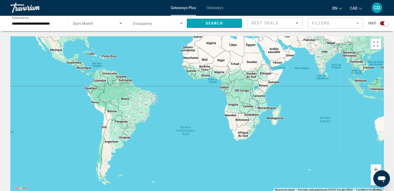
drag, startPoint x: 280, startPoint y: 142, endPoint x: 367, endPoint y: 66, distance: 115.2
click at [394, 58] on html "**********" at bounding box center [197, 95] width 394 height 191
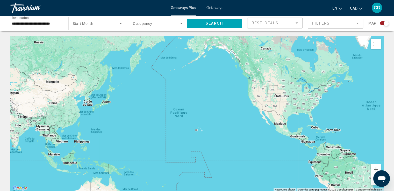
drag, startPoint x: 122, startPoint y: 111, endPoint x: 339, endPoint y: 201, distance: 234.8
click at [339, 191] on html "**********" at bounding box center [197, 95] width 394 height 191
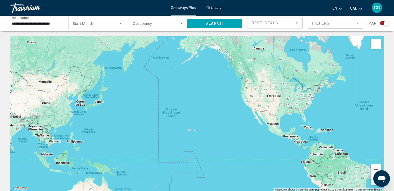
click at [33, 22] on input "**********" at bounding box center [37, 23] width 50 height 6
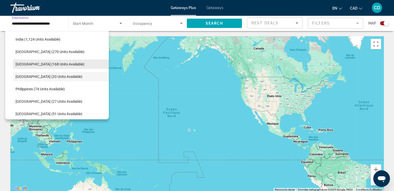
scroll to position [128, 0]
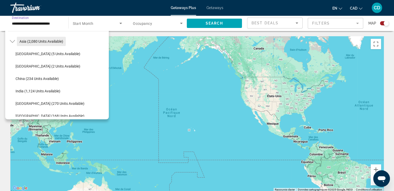
click at [24, 41] on span "Asia (2,080 units available)" at bounding box center [41, 41] width 44 height 4
type input "**********"
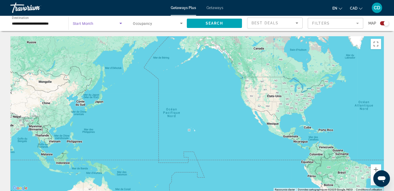
click at [109, 21] on span "Search widget" at bounding box center [96, 23] width 47 height 6
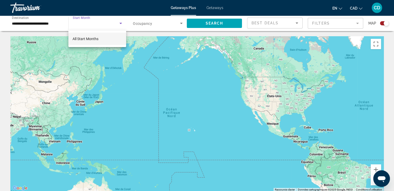
click at [178, 24] on div at bounding box center [197, 95] width 394 height 191
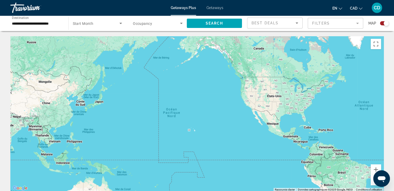
click at [181, 24] on icon "Search widget" at bounding box center [181, 23] width 3 height 1
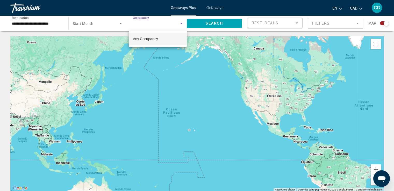
click at [215, 23] on div at bounding box center [197, 95] width 394 height 191
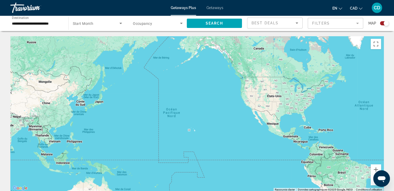
click at [212, 6] on span "Getaways" at bounding box center [215, 8] width 17 height 4
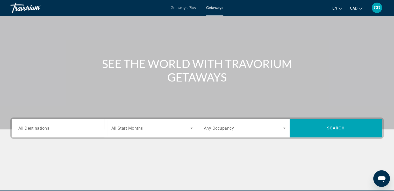
click at [69, 133] on div "Search widget" at bounding box center [59, 128] width 82 height 15
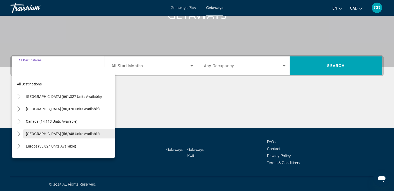
scroll to position [89, 0]
